Goal: Navigation & Orientation: Find specific page/section

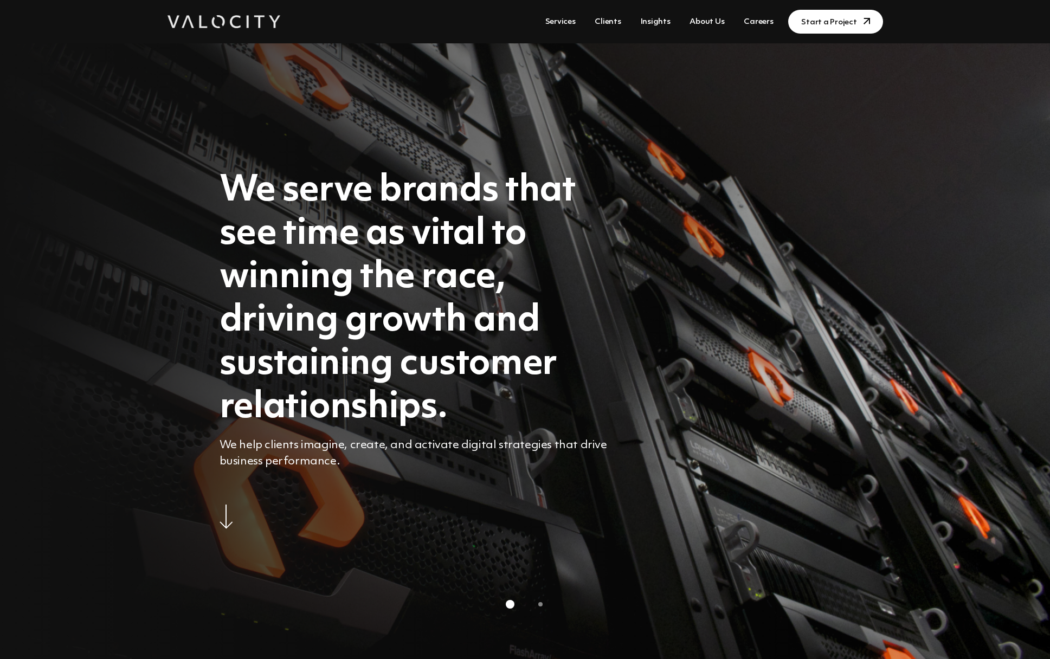
click at [710, 22] on link "About Us" at bounding box center [706, 22] width 43 height 20
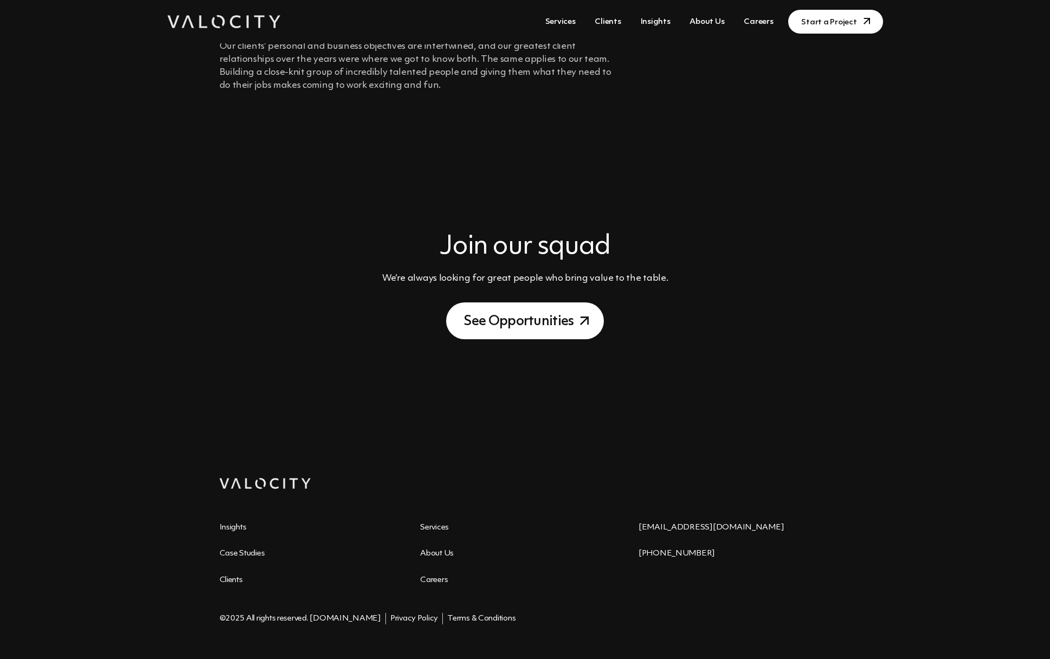
scroll to position [1144, 0]
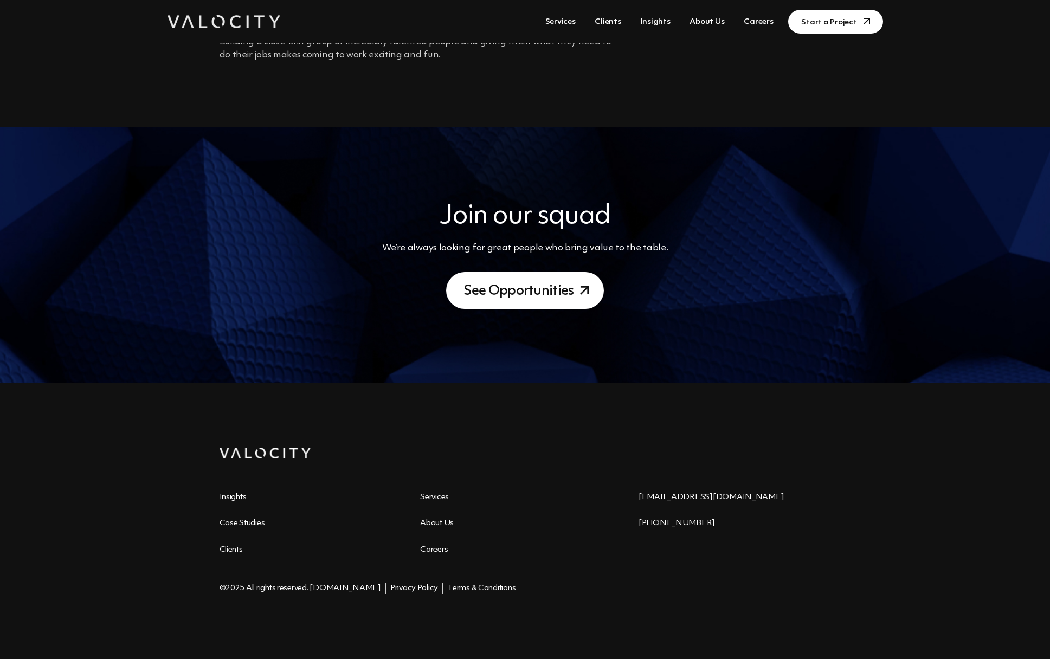
click at [568, 21] on link "Services" at bounding box center [560, 22] width 39 height 20
